Goal: Task Accomplishment & Management: Complete application form

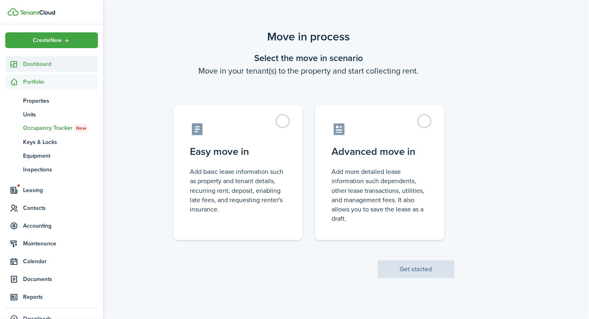
click at [30, 63] on span "Dashboard" at bounding box center [60, 64] width 75 height 9
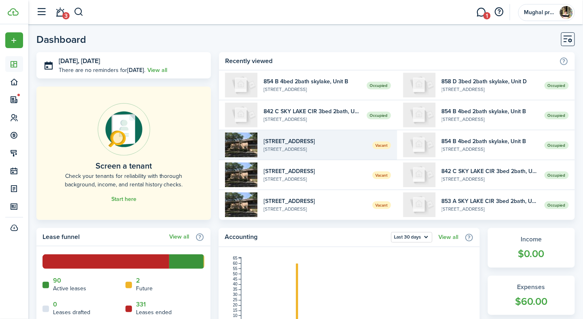
click at [279, 149] on widget-list-item-description "[STREET_ADDRESS]" at bounding box center [315, 149] width 102 height 7
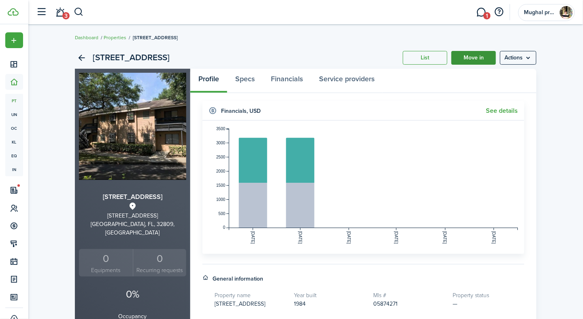
click at [467, 54] on link "Move in" at bounding box center [473, 58] width 45 height 14
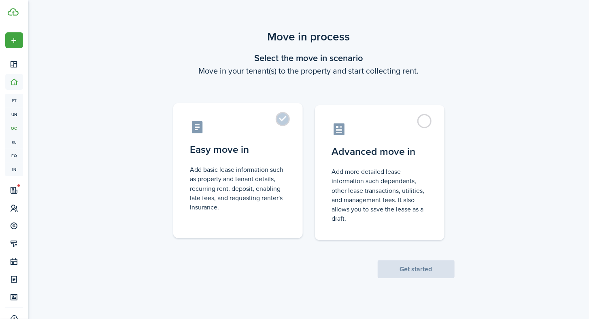
click at [283, 121] on label "Easy move in Add basic lease information such as property and tenant details, r…" at bounding box center [238, 170] width 130 height 135
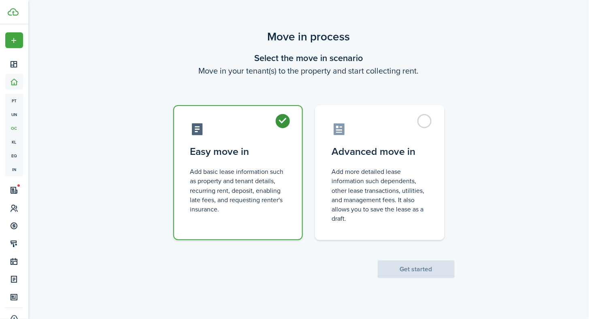
radio input "true"
click at [390, 271] on button "Get started" at bounding box center [416, 270] width 77 height 18
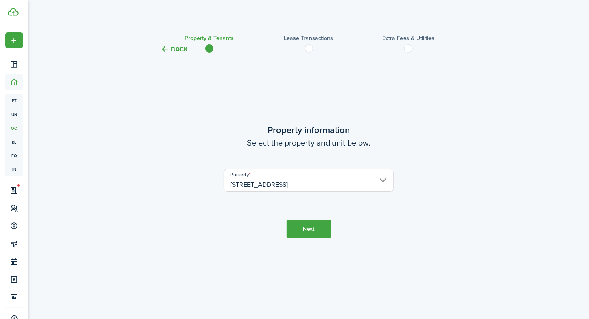
click at [301, 232] on button "Next" at bounding box center [309, 229] width 45 height 18
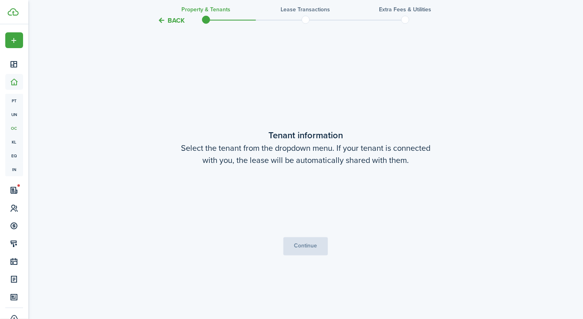
scroll to position [265, 0]
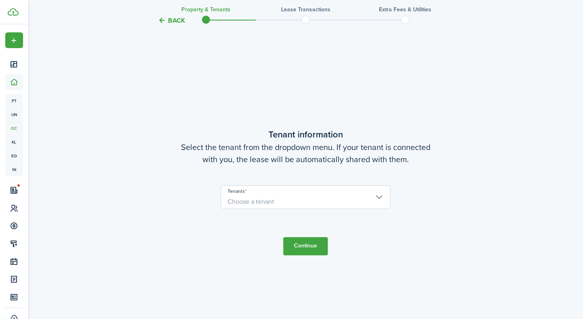
click at [287, 196] on span "Choose a tenant" at bounding box center [305, 202] width 169 height 14
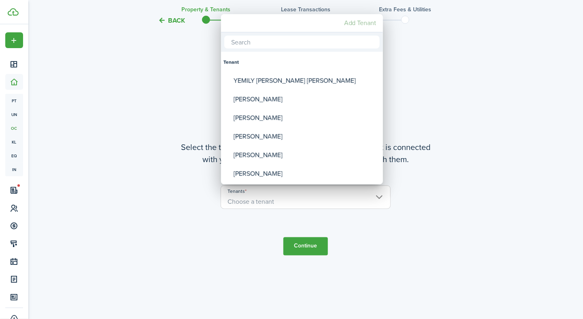
click at [348, 26] on mbsc-button "Add Tenant" at bounding box center [360, 23] width 39 height 15
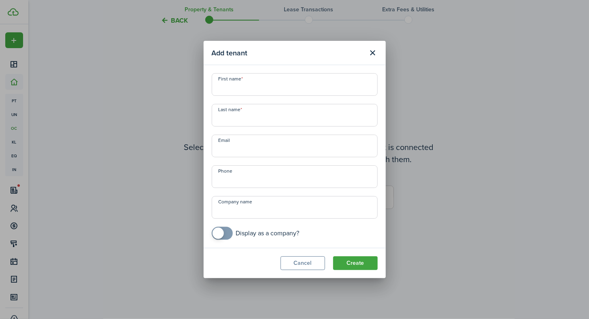
click at [250, 79] on input "First name" at bounding box center [295, 84] width 166 height 23
type input "[PERSON_NAME]"
click at [236, 124] on input "Last name" at bounding box center [295, 115] width 166 height 23
type input "[PERSON_NAME]"
click at [233, 181] on input "+1" at bounding box center [295, 177] width 166 height 23
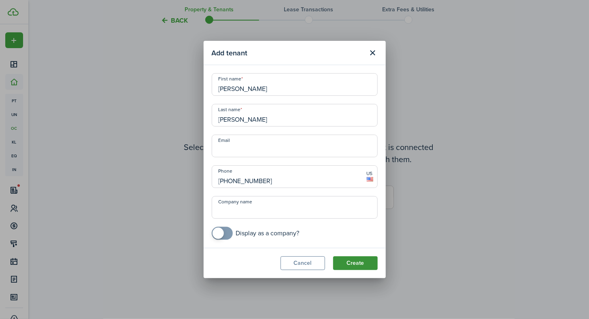
type input "[PHONE_NUMBER]"
click at [362, 264] on button "Create" at bounding box center [355, 264] width 45 height 14
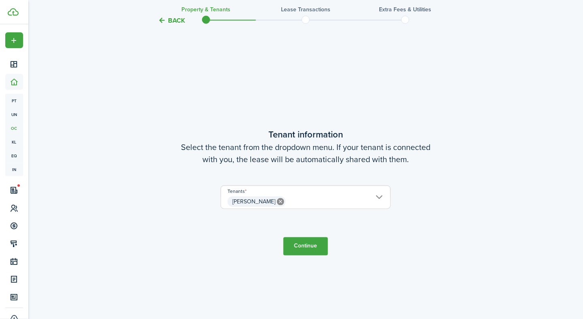
click at [319, 249] on button "Continue" at bounding box center [305, 247] width 45 height 18
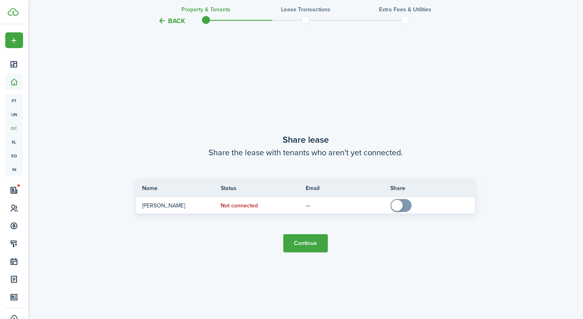
scroll to position [585, 0]
click at [296, 247] on button "Continue" at bounding box center [305, 242] width 45 height 18
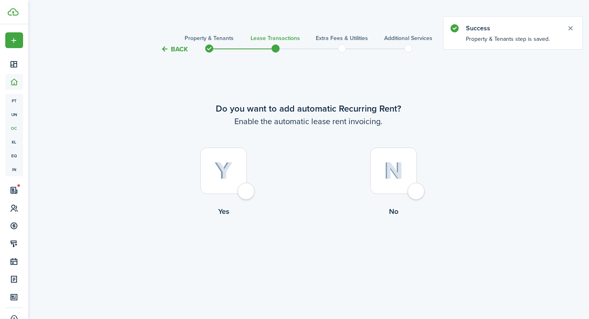
click at [412, 190] on div at bounding box center [393, 171] width 47 height 47
radio input "true"
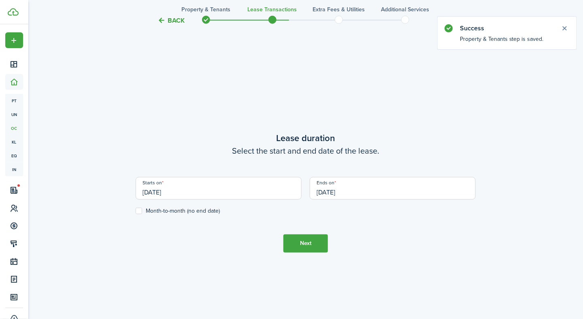
scroll to position [265, 0]
click at [303, 249] on button "Next" at bounding box center [305, 243] width 45 height 18
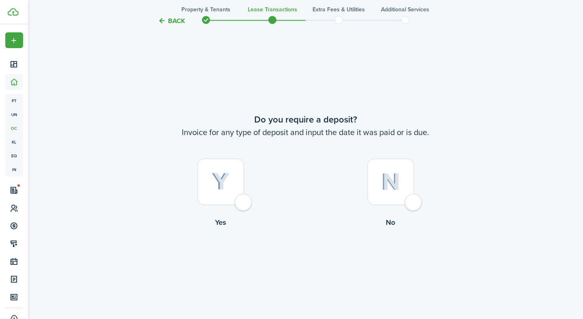
scroll to position [585, 0]
click at [175, 21] on button "Back" at bounding box center [171, 20] width 27 height 9
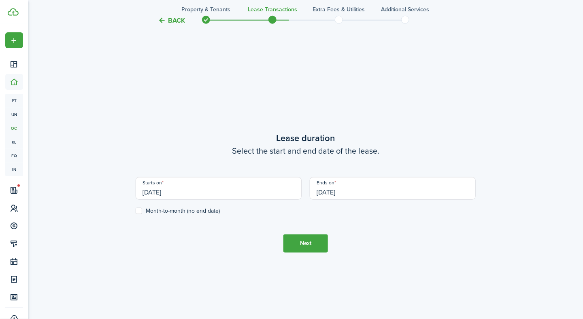
scroll to position [265, 0]
click at [347, 187] on input "[DATE]" at bounding box center [393, 188] width 166 height 23
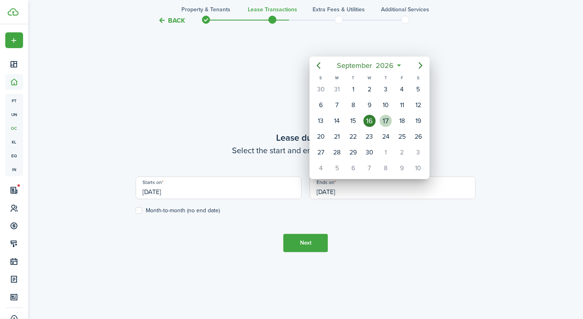
click at [386, 118] on div "17" at bounding box center [386, 121] width 12 height 12
type input "[DATE]"
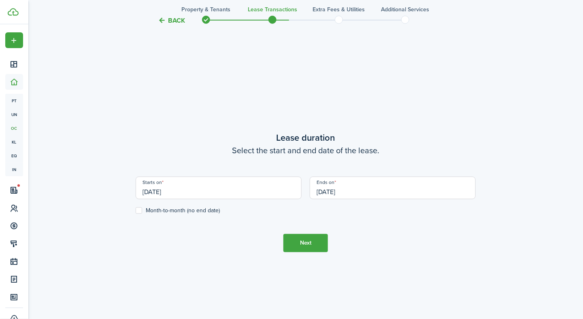
click at [314, 244] on button "Next" at bounding box center [305, 243] width 45 height 18
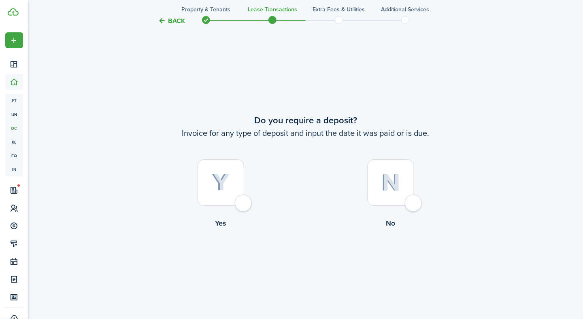
scroll to position [585, 0]
click at [234, 201] on div at bounding box center [221, 182] width 47 height 47
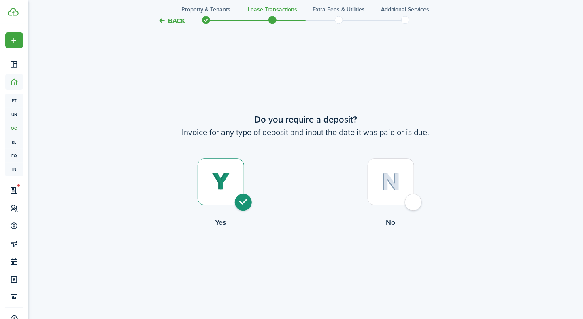
radio input "true"
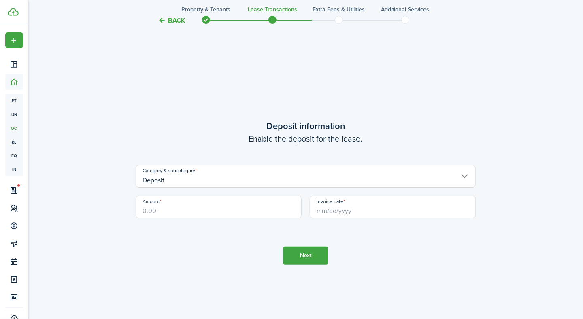
scroll to position [904, 0]
click at [234, 201] on input "Amount" at bounding box center [219, 207] width 166 height 23
click at [355, 210] on input "Invoice date" at bounding box center [393, 207] width 166 height 23
type input "$1,500.00"
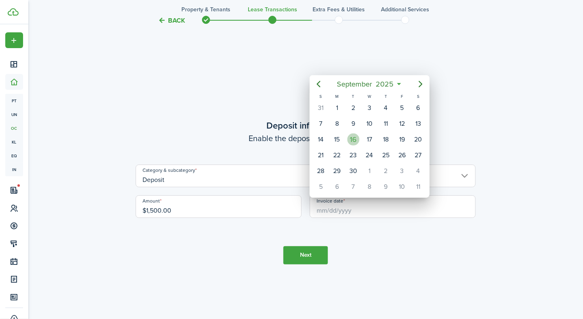
click at [359, 138] on div "16" at bounding box center [353, 140] width 12 height 12
type input "[DATE]"
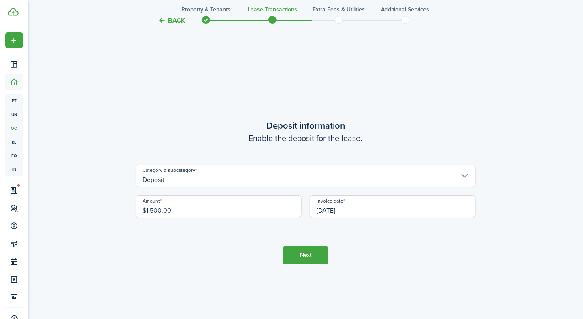
click at [316, 259] on button "Next" at bounding box center [305, 256] width 45 height 18
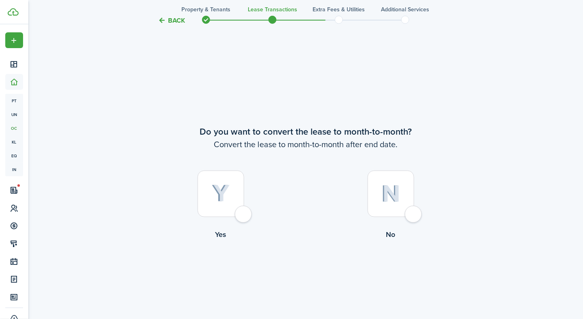
scroll to position [1224, 0]
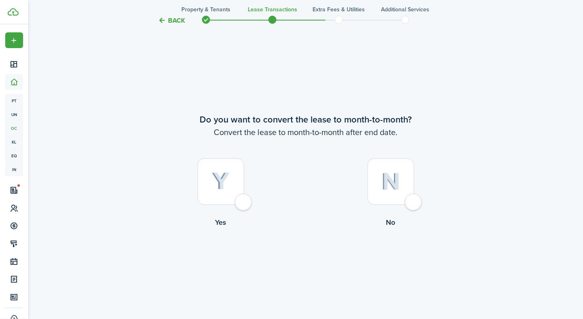
click at [414, 205] on div at bounding box center [391, 182] width 47 height 47
radio input "true"
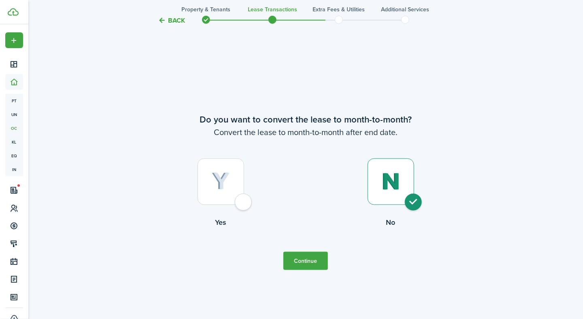
click at [307, 266] on button "Continue" at bounding box center [305, 261] width 45 height 18
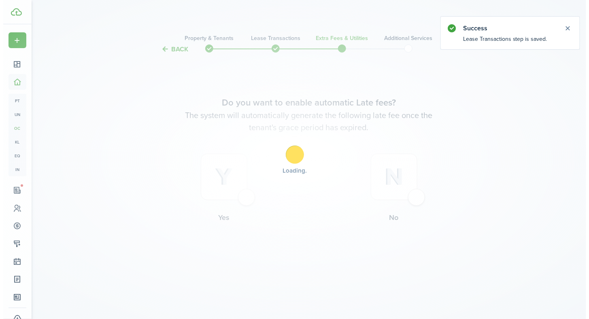
scroll to position [0, 0]
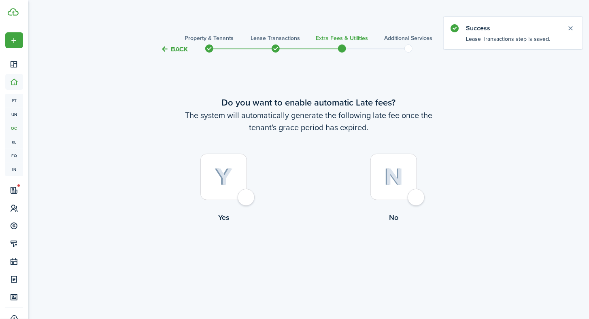
click at [247, 196] on div at bounding box center [223, 177] width 47 height 47
radio input "true"
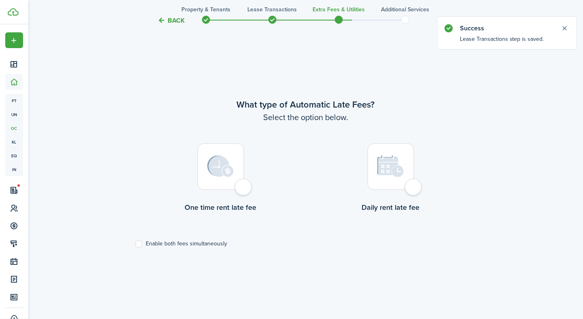
scroll to position [265, 0]
click at [244, 187] on div at bounding box center [221, 166] width 47 height 47
radio input "true"
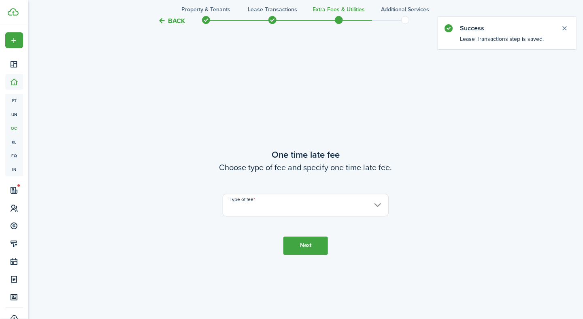
scroll to position [585, 0]
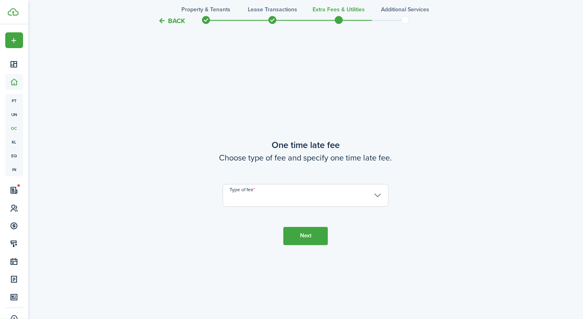
click at [245, 187] on input "Type of fee" at bounding box center [306, 195] width 166 height 23
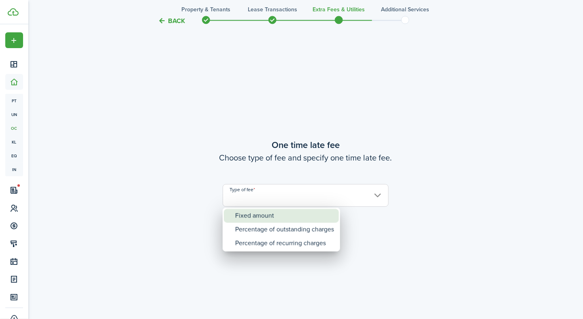
click at [246, 213] on div "Fixed amount" at bounding box center [284, 216] width 99 height 14
type input "Fixed amount"
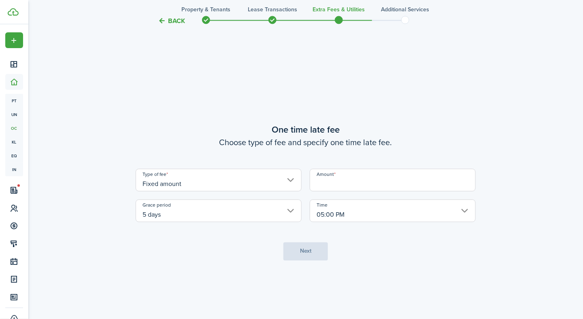
click at [331, 185] on input "Amount" at bounding box center [393, 180] width 166 height 23
type input "$100.00"
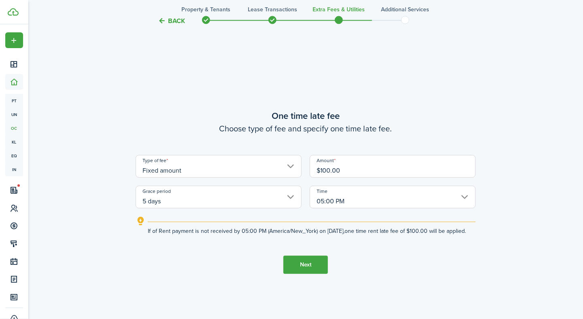
click at [224, 189] on input "5 days" at bounding box center [219, 197] width 166 height 23
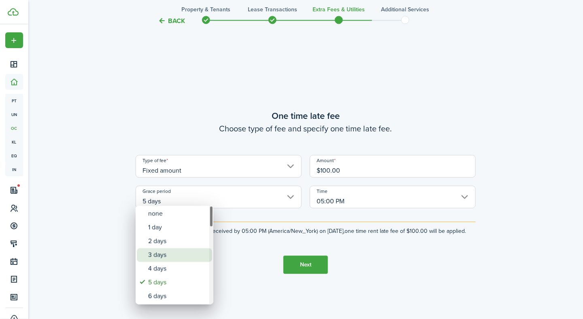
click at [160, 251] on div "3 days" at bounding box center [177, 256] width 59 height 14
type input "3 days"
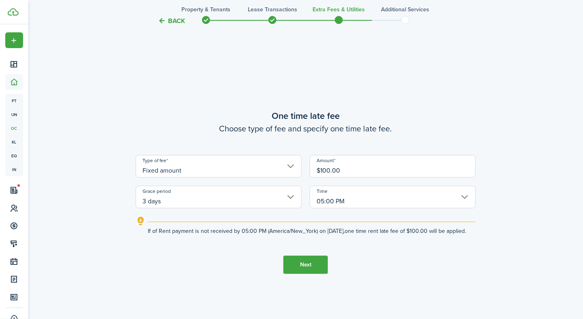
click at [309, 273] on button "Next" at bounding box center [305, 265] width 45 height 18
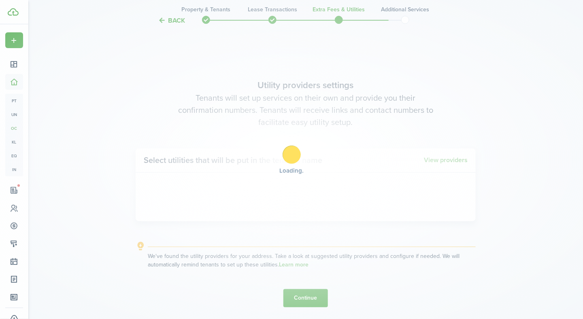
scroll to position [904, 0]
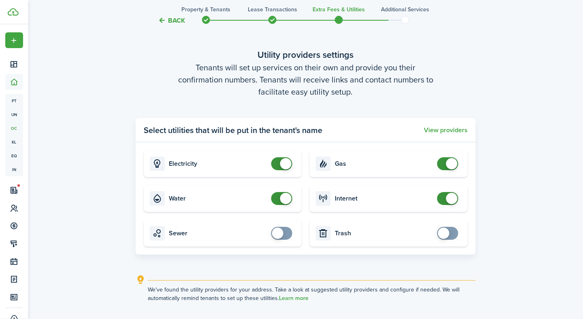
checkbox input "false"
click at [449, 166] on span at bounding box center [451, 163] width 11 height 11
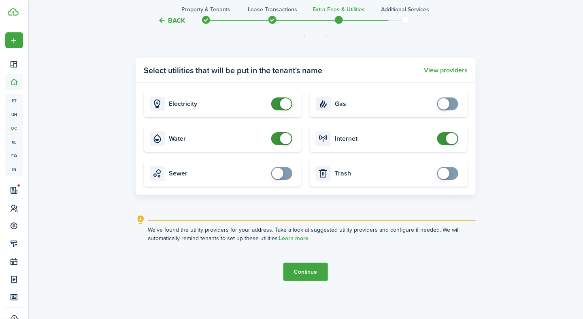
click at [301, 269] on button "Continue" at bounding box center [305, 272] width 45 height 18
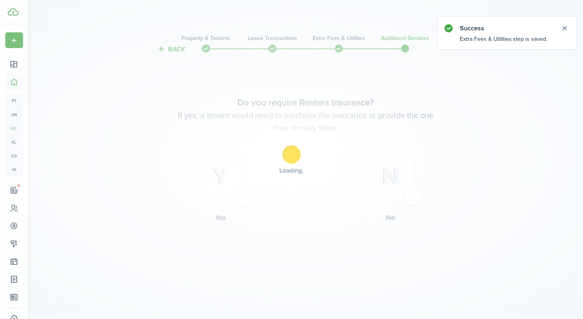
scroll to position [0, 0]
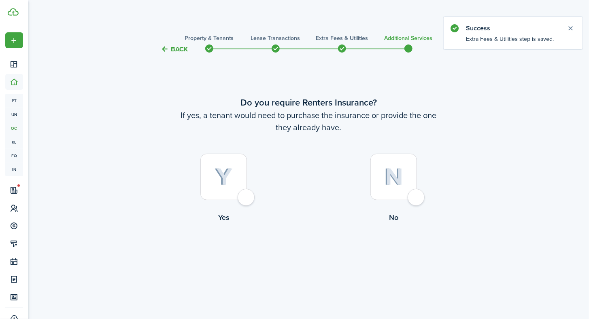
click at [417, 192] on div at bounding box center [393, 177] width 47 height 47
radio input "true"
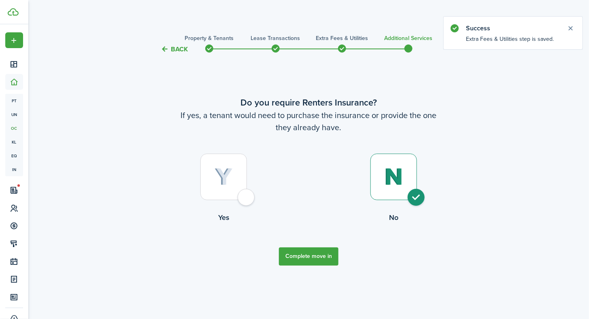
click at [298, 261] on button "Complete move in" at bounding box center [309, 257] width 60 height 18
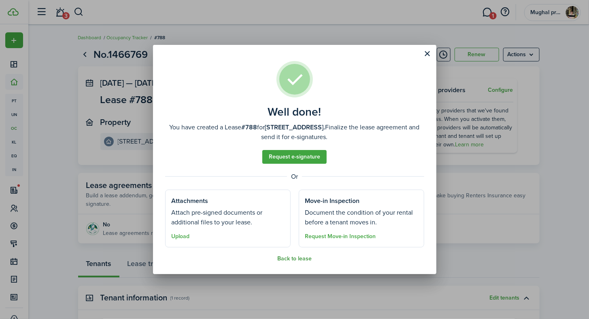
click at [297, 258] on button "Back to lease" at bounding box center [294, 259] width 34 height 6
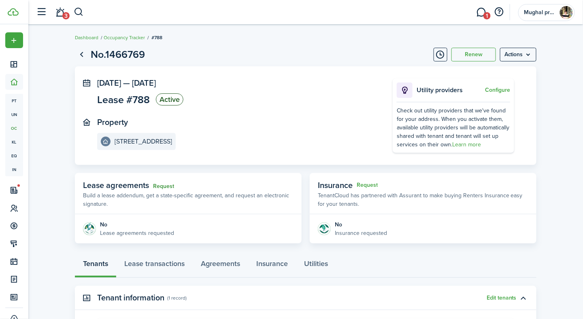
click at [172, 184] on link "Request" at bounding box center [163, 186] width 21 height 6
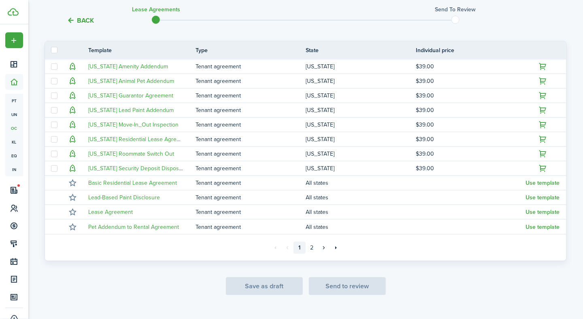
scroll to position [178, 0]
click at [312, 244] on link "2" at bounding box center [312, 247] width 12 height 12
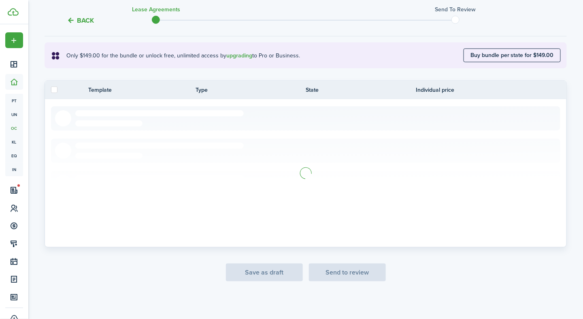
scroll to position [60, 0]
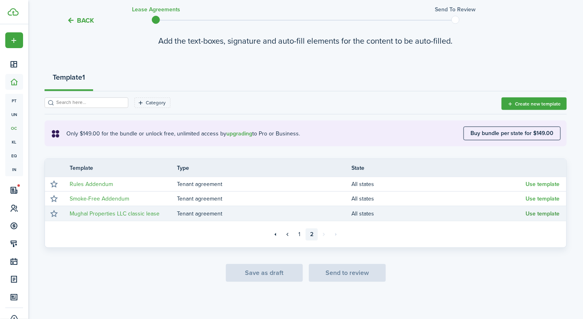
click at [537, 214] on button "Use template" at bounding box center [543, 214] width 34 height 6
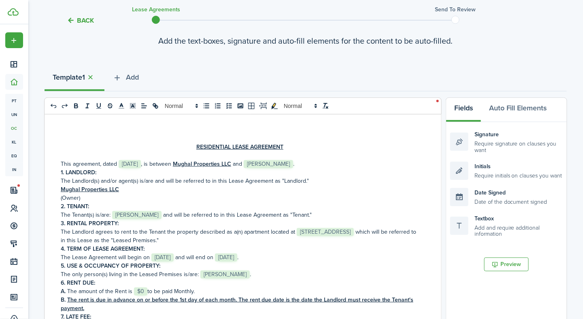
click at [147, 293] on p "A. The amount of the Rent is ﻿ $0 ﻿ to be paid Monthly." at bounding box center [240, 291] width 358 height 9
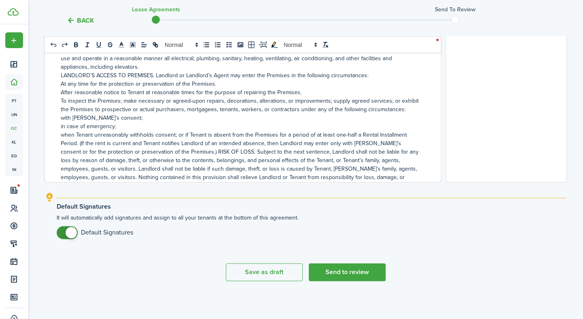
scroll to position [602, 0]
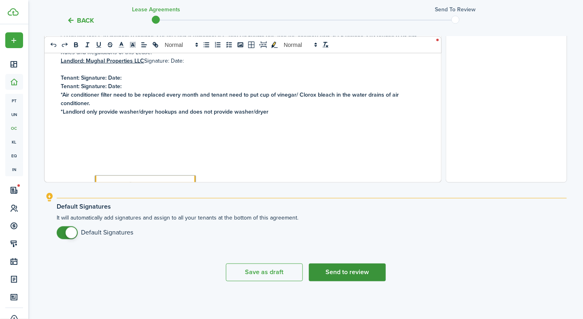
click at [373, 273] on button "Send to review" at bounding box center [347, 273] width 77 height 18
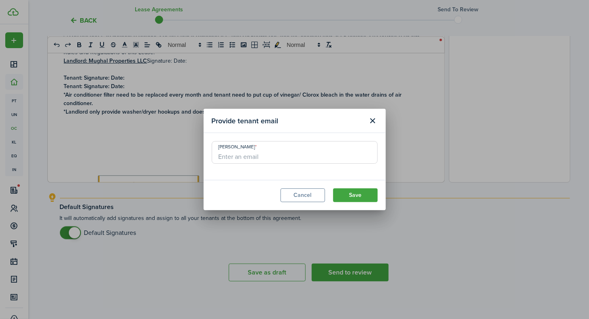
click at [260, 159] on input "[PERSON_NAME]" at bounding box center [295, 152] width 166 height 23
type input "[EMAIL_ADDRESS][DOMAIN_NAME]"
click at [347, 192] on button "Save" at bounding box center [355, 196] width 45 height 14
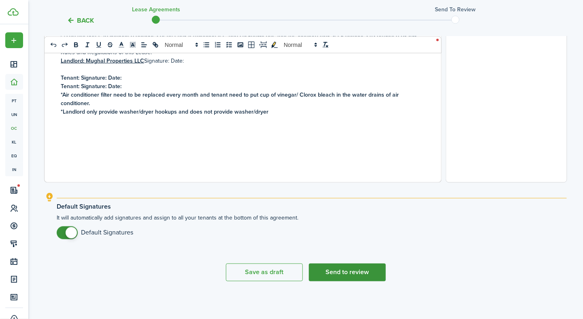
click at [331, 274] on button "Send to review" at bounding box center [347, 273] width 77 height 18
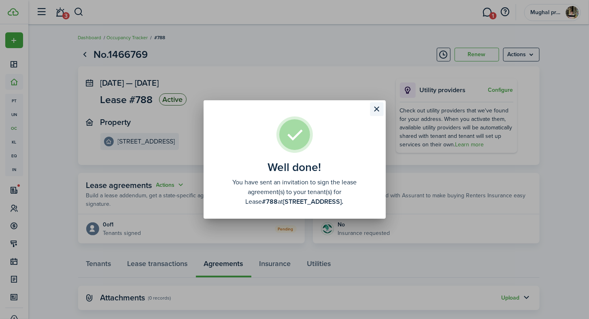
click at [377, 111] on button "Close modal" at bounding box center [377, 109] width 14 height 14
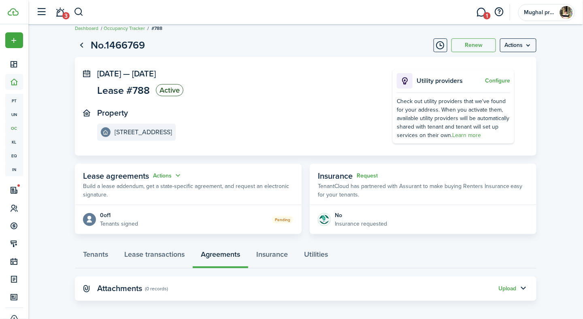
scroll to position [13, 0]
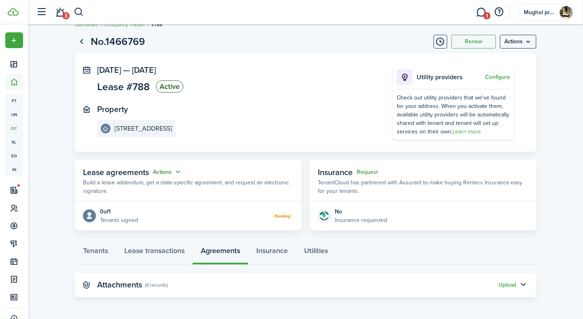
click at [170, 172] on button "Actions" at bounding box center [167, 172] width 29 height 9
click at [134, 185] on link "Edit" at bounding box center [147, 188] width 71 height 14
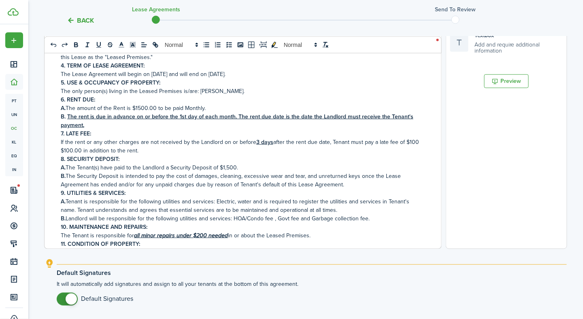
scroll to position [309, 0]
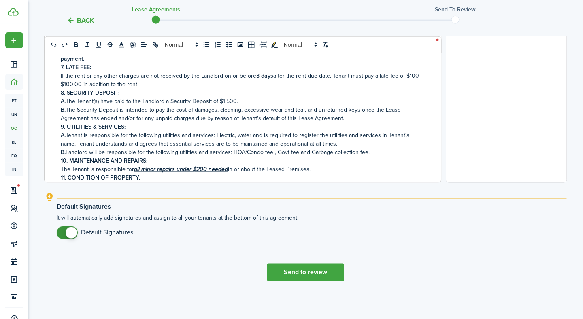
checkbox input "false"
click at [71, 234] on span at bounding box center [71, 233] width 11 height 11
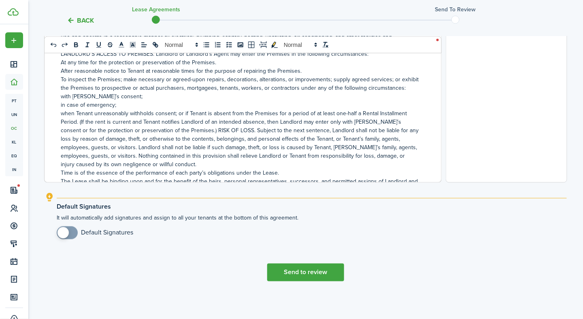
scroll to position [623, 0]
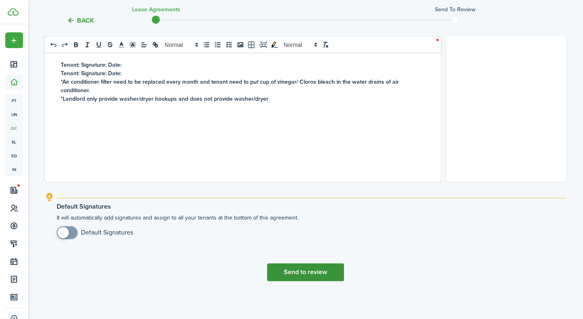
click at [303, 276] on button "Send to review" at bounding box center [305, 273] width 77 height 18
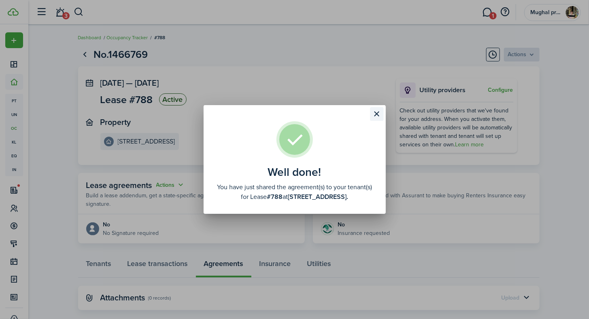
click at [371, 113] on button "Close modal" at bounding box center [377, 114] width 14 height 14
